Goal: Information Seeking & Learning: Learn about a topic

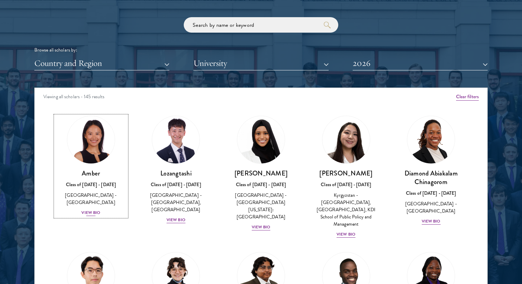
click at [91, 209] on div "View Bio" at bounding box center [90, 212] width 19 height 7
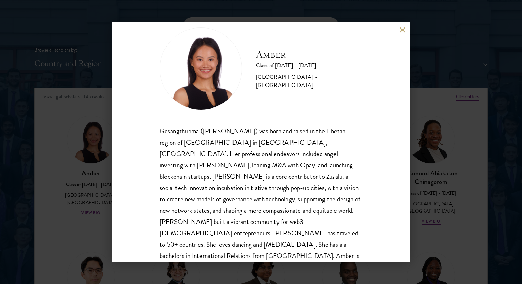
scroll to position [23, 0]
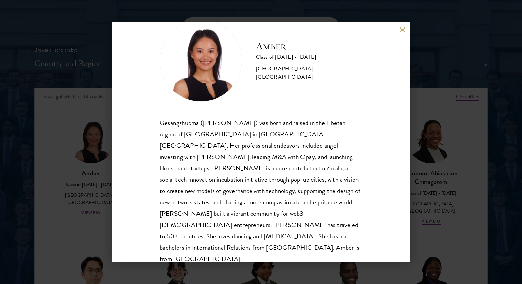
click at [59, 140] on div "Amber Class of [DATE] - [DATE] [GEOGRAPHIC_DATA] - [GEOGRAPHIC_DATA] Gesangzhuo…" at bounding box center [261, 142] width 522 height 284
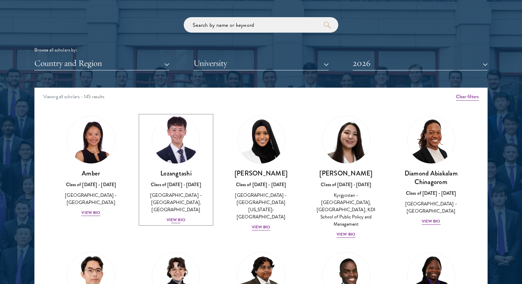
click at [173, 219] on div "View Bio" at bounding box center [175, 220] width 19 height 7
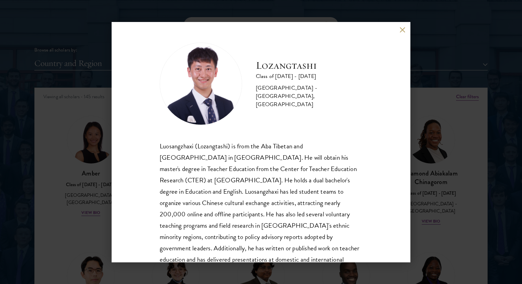
click at [455, 144] on div "Lozangtashi Class of [DATE] - [DATE] [GEOGRAPHIC_DATA] - [GEOGRAPHIC_DATA], [GE…" at bounding box center [261, 142] width 522 height 284
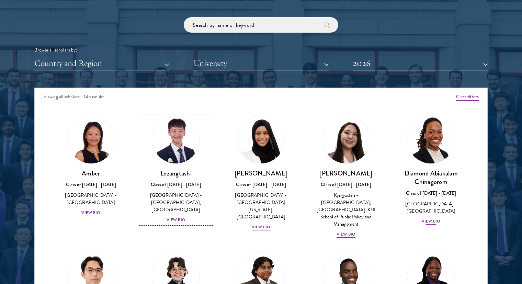
scroll to position [69, 0]
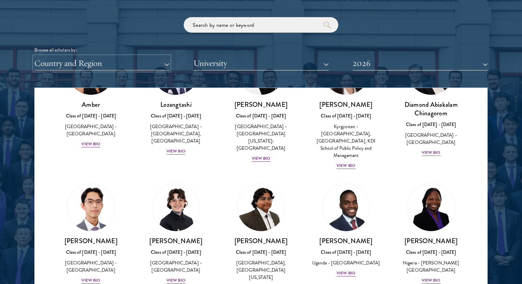
click at [106, 62] on button "Country and Region" at bounding box center [101, 63] width 135 height 14
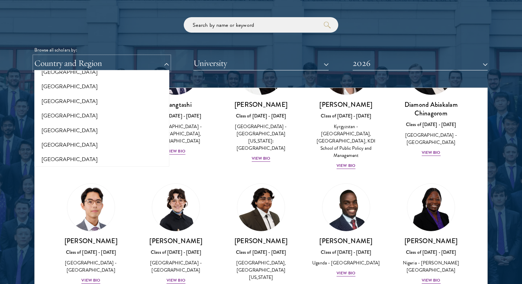
scroll to position [789, 0]
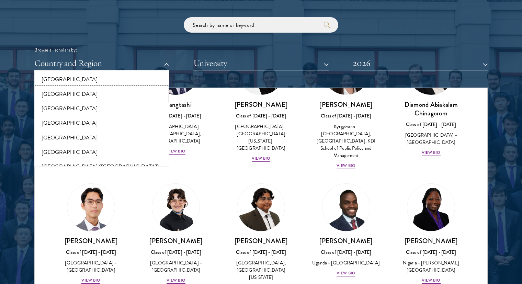
click at [59, 98] on button "[GEOGRAPHIC_DATA]" at bounding box center [101, 94] width 131 height 14
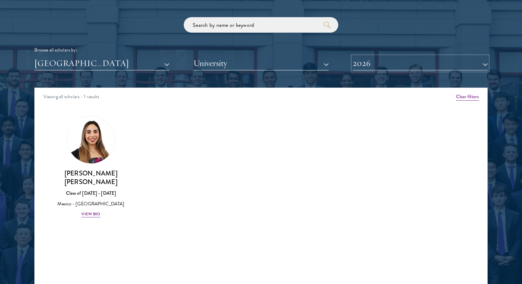
click at [377, 58] on button "2026" at bounding box center [419, 63] width 135 height 14
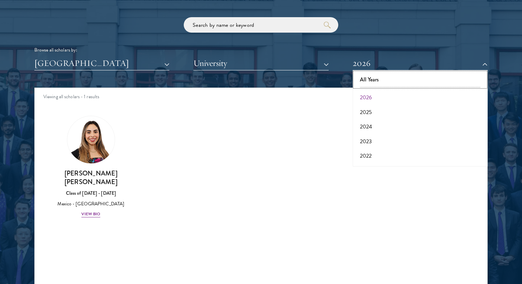
click at [360, 83] on button "All Years" at bounding box center [420, 79] width 131 height 14
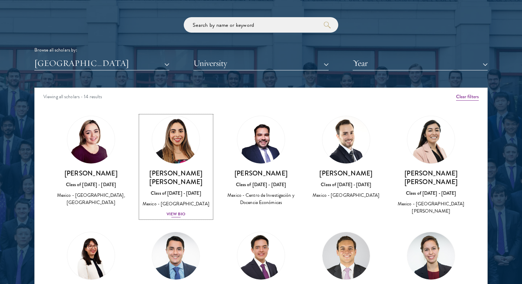
click at [178, 211] on div "View Bio" at bounding box center [175, 214] width 19 height 7
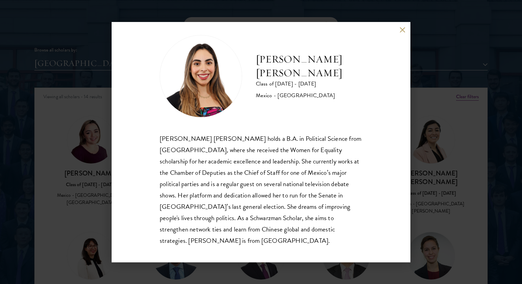
scroll to position [12, 0]
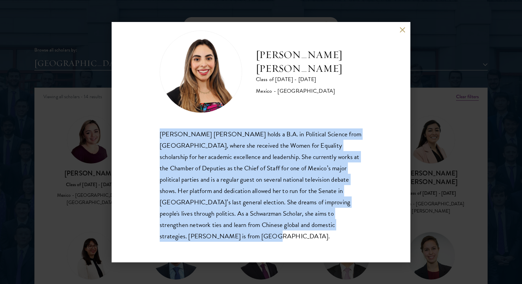
drag, startPoint x: 250, startPoint y: 237, endPoint x: 160, endPoint y: 130, distance: 139.8
click at [160, 130] on div "[PERSON_NAME] [PERSON_NAME] holds a B.A. in Political Science from [GEOGRAPHIC_…" at bounding box center [261, 184] width 202 height 113
copy div "[PERSON_NAME] [PERSON_NAME] holds a B.A. in Political Science from [GEOGRAPHIC_…"
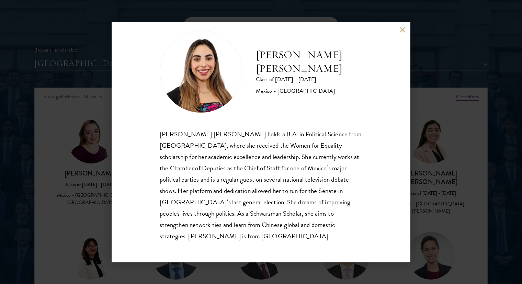
click at [452, 151] on div "[PERSON_NAME] [PERSON_NAME] Class of [DATE] - [DATE] [GEOGRAPHIC_DATA] - [GEOGR…" at bounding box center [261, 142] width 522 height 284
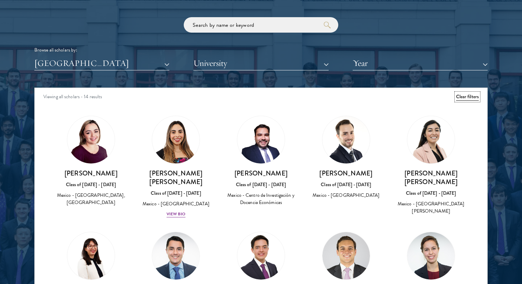
click at [472, 98] on button "Clear filters" at bounding box center [467, 97] width 23 height 8
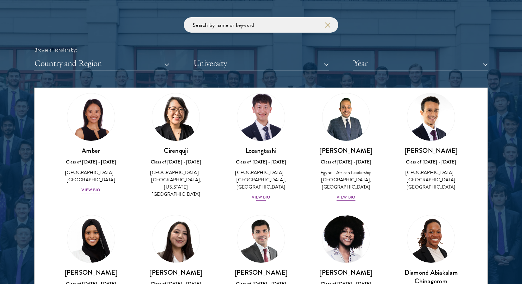
scroll to position [34, 0]
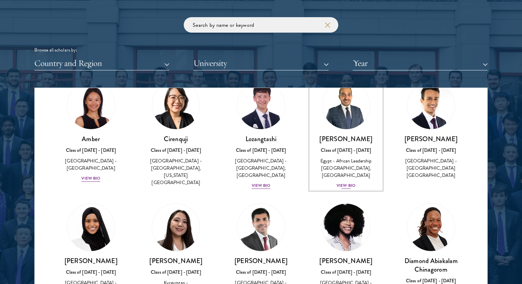
click at [348, 170] on div "Egypt - African Leadership [GEOGRAPHIC_DATA], [GEOGRAPHIC_DATA]" at bounding box center [345, 168] width 71 height 22
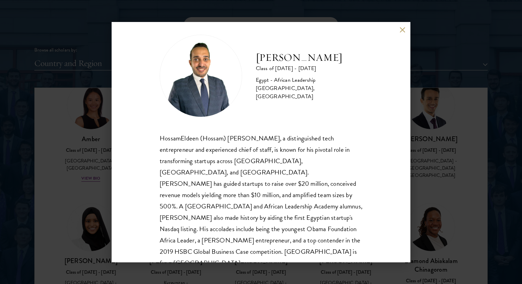
scroll to position [12, 0]
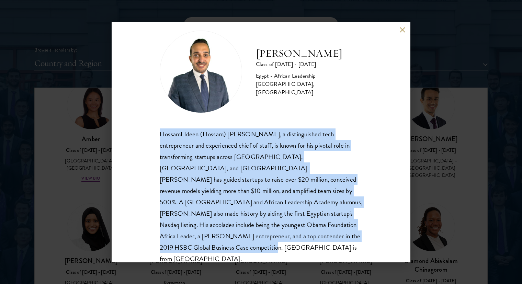
drag, startPoint x: 330, startPoint y: 236, endPoint x: 154, endPoint y: 137, distance: 202.1
click at [154, 137] on div "HossamEldeen Abdelfatah Class of [DATE] - [DATE] [GEOGRAPHIC_DATA] - African Le…" at bounding box center [261, 142] width 299 height 240
copy div "HossamEldeen (Hossam) [PERSON_NAME], a distinguished tech entrepreneur and expe…"
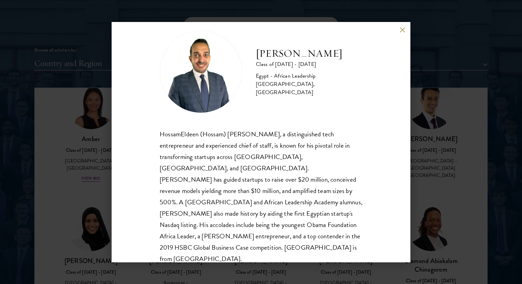
click at [471, 169] on div "HossamEldeen Abdelfatah Class of [DATE] - [DATE] [GEOGRAPHIC_DATA] - African Le…" at bounding box center [261, 142] width 522 height 284
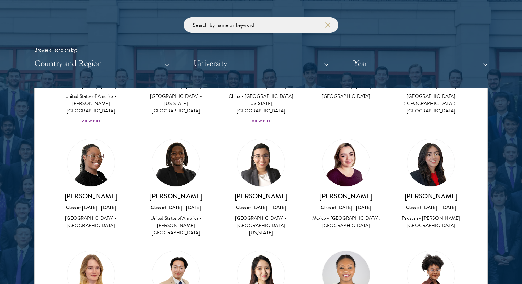
scroll to position [1716, 0]
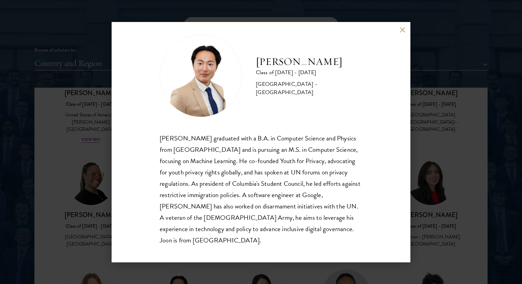
scroll to position [12, 0]
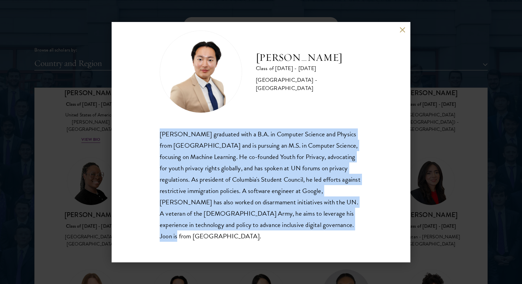
drag, startPoint x: 197, startPoint y: 237, endPoint x: 148, endPoint y: 134, distance: 114.2
click at [148, 134] on div "[PERSON_NAME] Class of [DATE] - [DATE] [GEOGRAPHIC_DATA] - [GEOGRAPHIC_DATA] [P…" at bounding box center [261, 142] width 299 height 240
copy div "[PERSON_NAME] graduated with a B.A. in Computer Science and Physics from [GEOGR…"
click at [404, 33] on button at bounding box center [402, 30] width 6 height 6
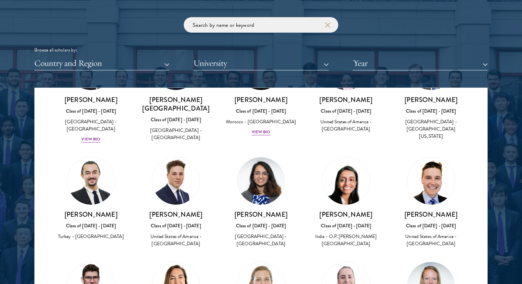
scroll to position [2643, 0]
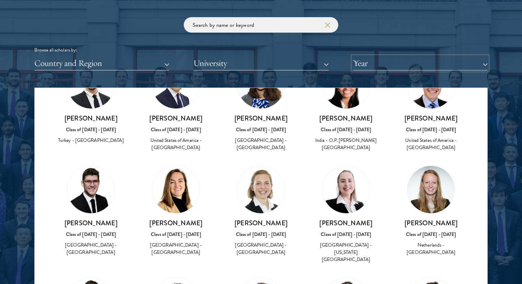
click at [408, 58] on button "Year" at bounding box center [419, 63] width 135 height 14
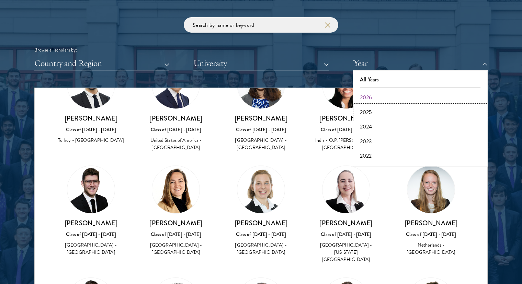
click at [393, 111] on button "2025" at bounding box center [420, 112] width 131 height 14
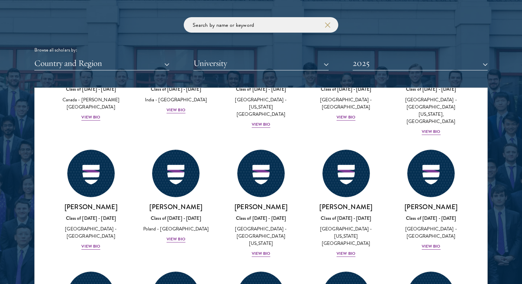
scroll to position [225, 0]
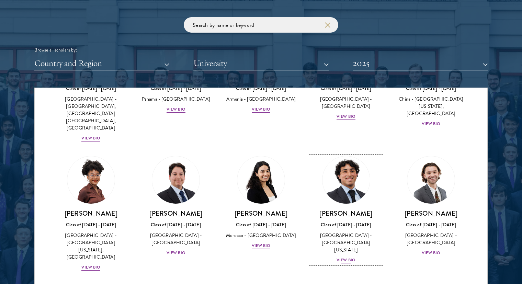
click at [343, 232] on div "[GEOGRAPHIC_DATA] - [GEOGRAPHIC_DATA][US_STATE]" at bounding box center [345, 243] width 71 height 22
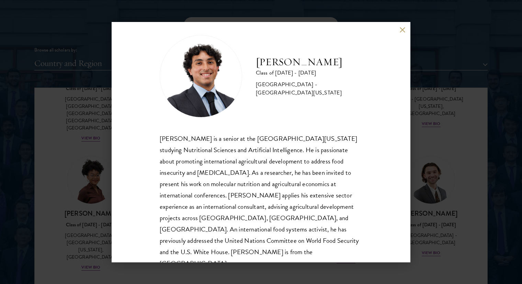
scroll to position [12, 0]
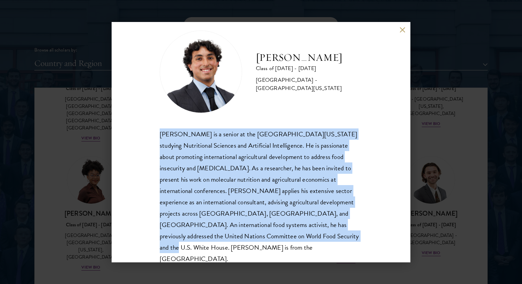
drag, startPoint x: 271, startPoint y: 236, endPoint x: 160, endPoint y: 132, distance: 152.5
click at [160, 132] on div "[PERSON_NAME] is a senior at the [GEOGRAPHIC_DATA][US_STATE] studying Nutrition…" at bounding box center [261, 196] width 202 height 136
copy div "[PERSON_NAME] is a senior at the [GEOGRAPHIC_DATA][US_STATE] studying Nutrition…"
click at [402, 33] on button at bounding box center [402, 30] width 6 height 6
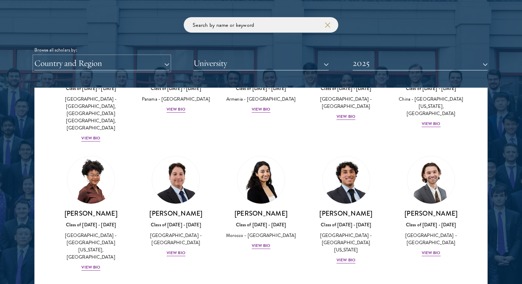
click at [163, 65] on button "Country and Region" at bounding box center [101, 63] width 135 height 14
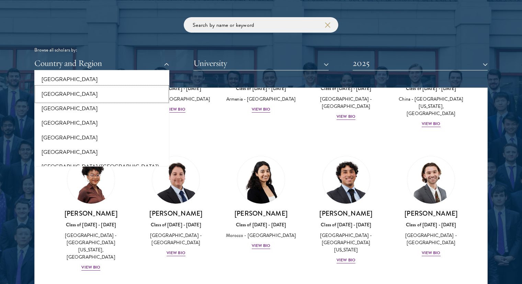
click at [62, 93] on button "[GEOGRAPHIC_DATA]" at bounding box center [101, 94] width 131 height 14
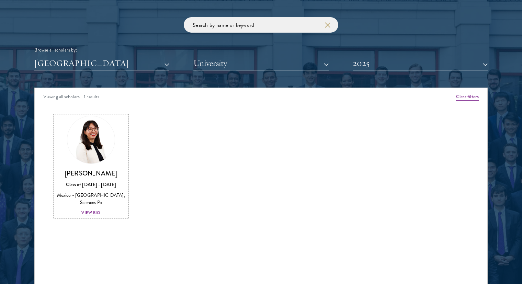
click at [94, 211] on div "View Bio" at bounding box center [90, 212] width 19 height 7
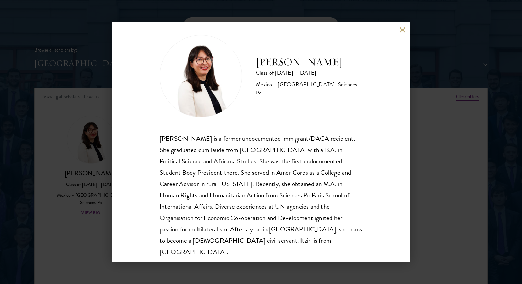
scroll to position [12, 0]
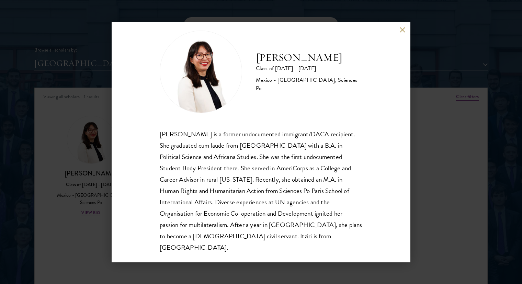
click at [402, 27] on div "[PERSON_NAME] Class of [DATE] - [DATE] [GEOGRAPHIC_DATA] - [GEOGRAPHIC_DATA], S…" at bounding box center [261, 142] width 299 height 240
click at [401, 27] on button at bounding box center [402, 30] width 6 height 6
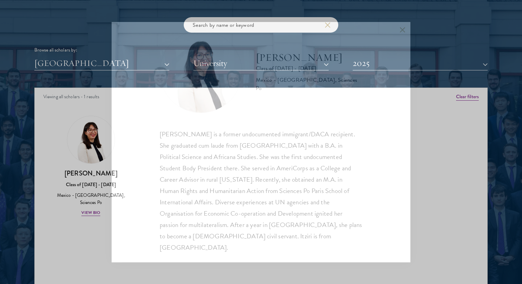
click at [419, 56] on div "Browse all scholars by: [GEOGRAPHIC_DATA] All Countries and Regions [GEOGRAPHIC…" at bounding box center [260, 43] width 453 height 53
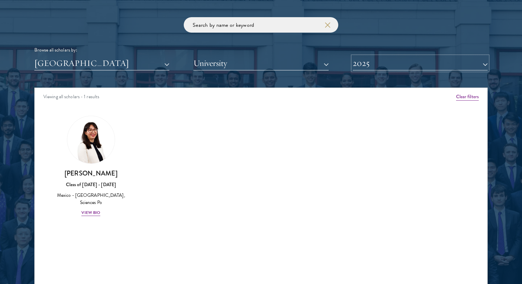
click at [418, 64] on button "2025" at bounding box center [419, 63] width 135 height 14
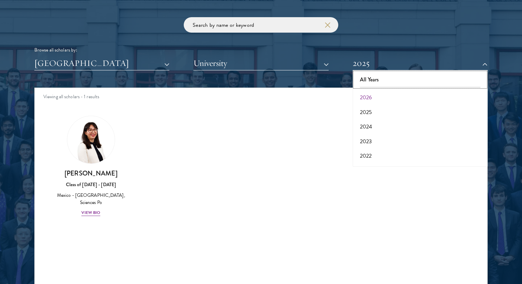
click at [414, 81] on button "All Years" at bounding box center [420, 79] width 131 height 14
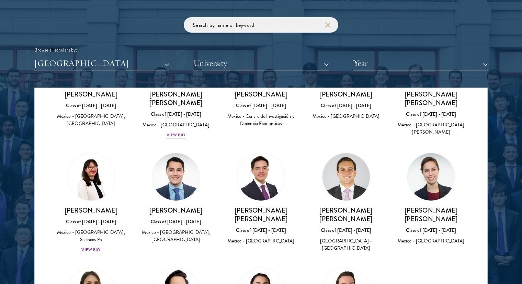
scroll to position [96, 0]
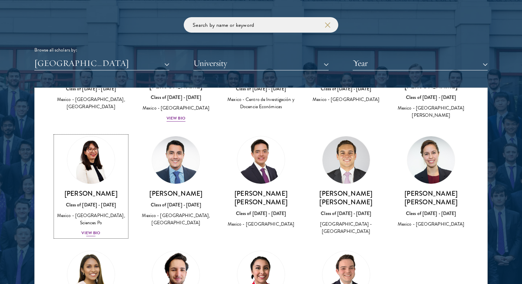
click at [95, 231] on div "View Bio" at bounding box center [90, 233] width 19 height 7
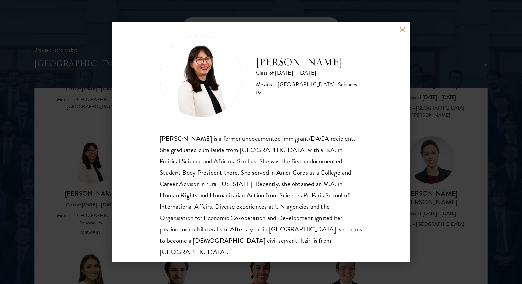
scroll to position [12, 0]
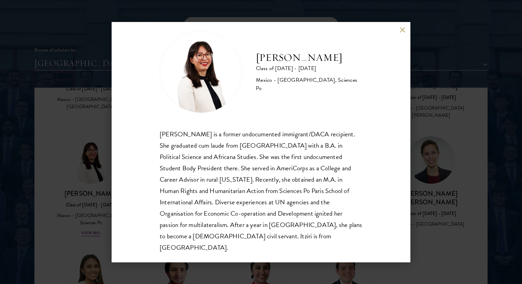
click at [415, 155] on div "[PERSON_NAME] Class of [DATE] - [DATE] [GEOGRAPHIC_DATA] - [GEOGRAPHIC_DATA], S…" at bounding box center [261, 142] width 522 height 284
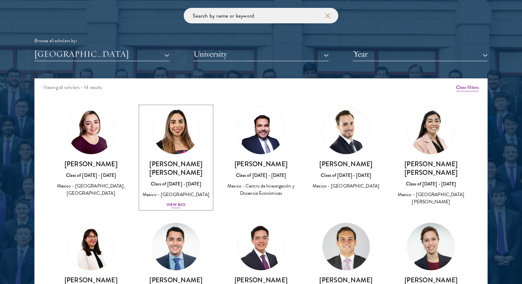
click at [179, 205] on div "View Bio" at bounding box center [175, 204] width 19 height 7
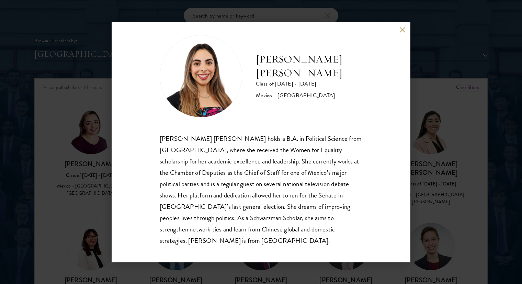
scroll to position [12, 0]
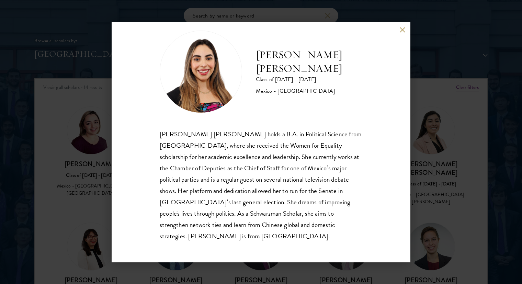
click at [462, 119] on div "[PERSON_NAME] [PERSON_NAME] Class of [DATE] - [DATE] [GEOGRAPHIC_DATA] - [GEOGR…" at bounding box center [261, 142] width 522 height 284
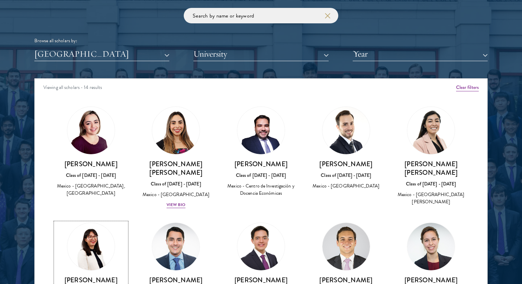
scroll to position [38, 0]
